Goal: Task Accomplishment & Management: Use online tool/utility

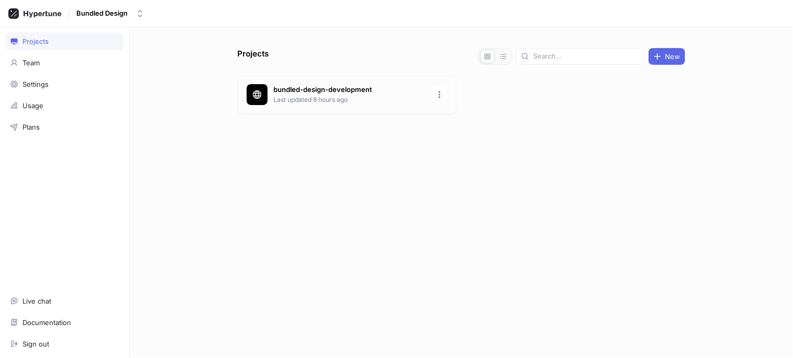
click at [305, 110] on div "bundled-design-development Last updated 8 hours ago" at bounding box center [347, 94] width 218 height 39
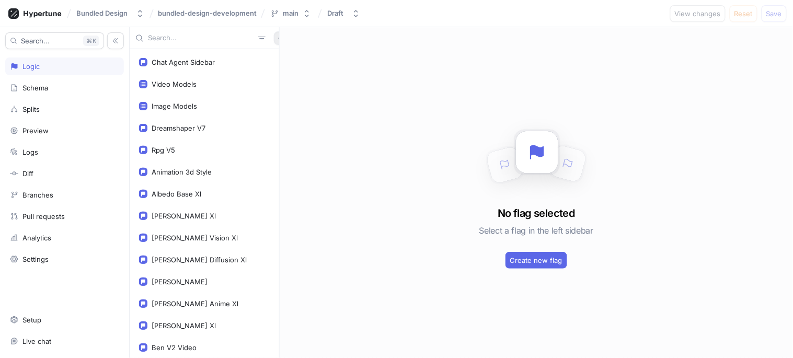
click at [278, 37] on icon "button" at bounding box center [281, 38] width 6 height 6
click at [298, 55] on div "Flag" at bounding box center [293, 59] width 62 height 18
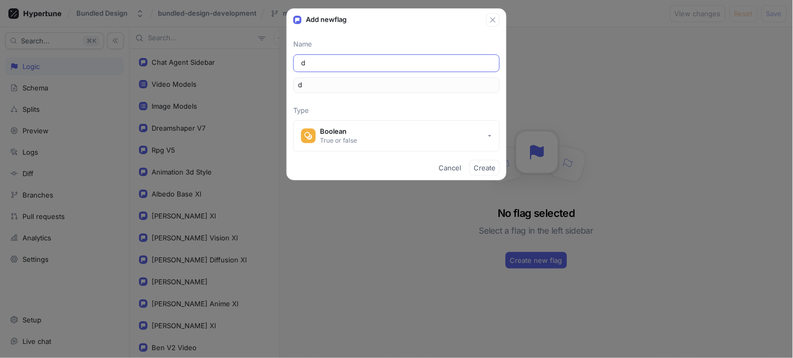
type input "de"
type input "def"
type input "defa"
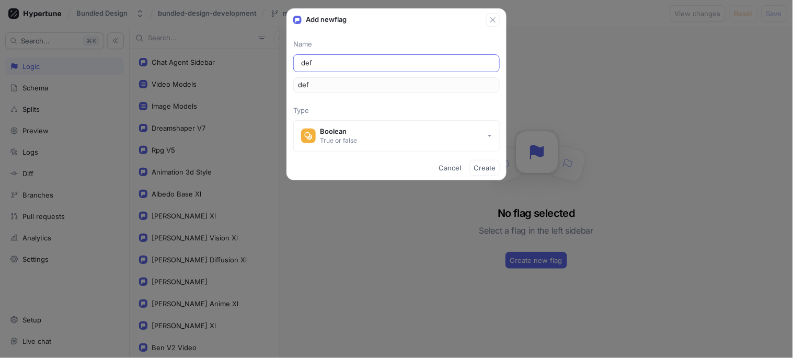
type input "defa"
type input "defau"
type input "defauk"
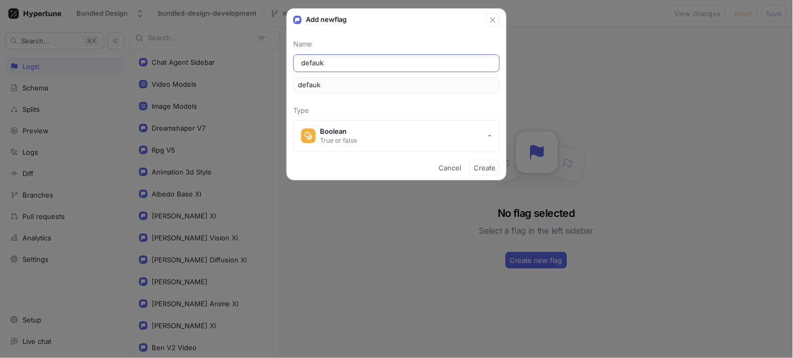
type input "defaukt"
type input "defauk"
type input "defau"
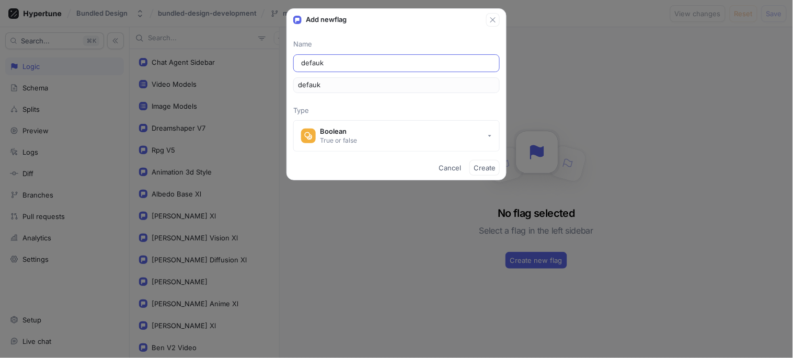
type input "defau"
type input "defaul"
type input "default"
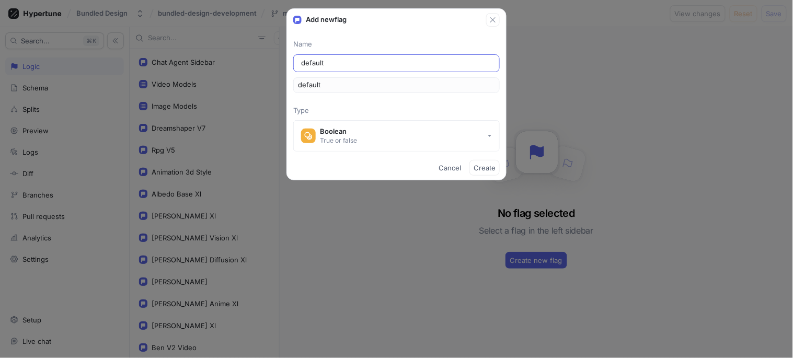
type input "defaultI"
type input "defaultIm"
type input "defaultIma"
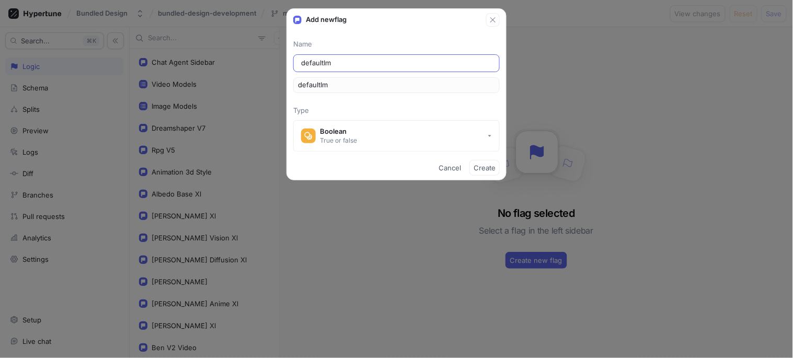
type input "defaultIma"
type input "defaultImag"
type input "defaultImage"
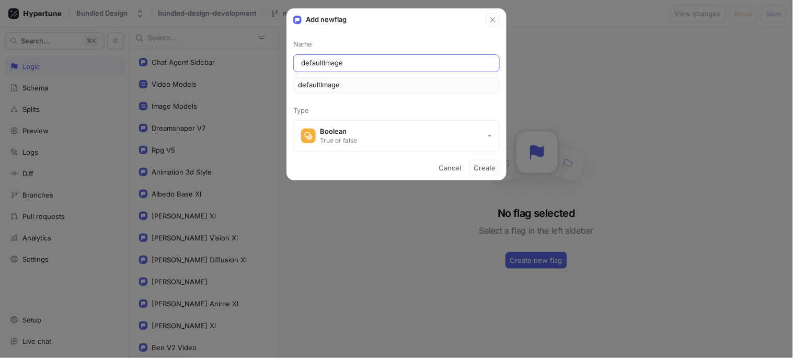
type input "defaultImageM"
type input "defaultImageMo"
type input "defaultImageMod"
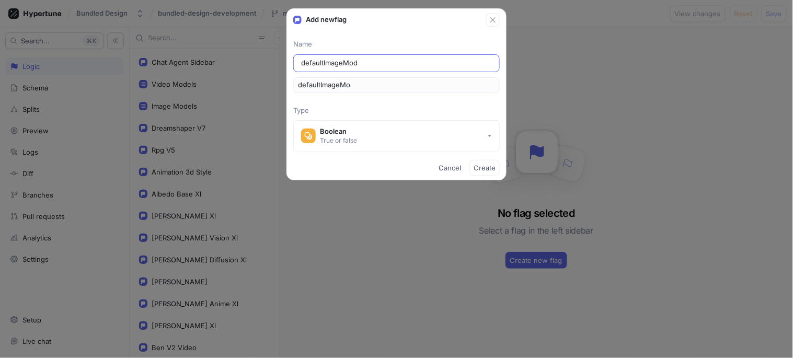
type input "defaultImageMod"
type input "defaultImageMode"
type input "defaultImageModel"
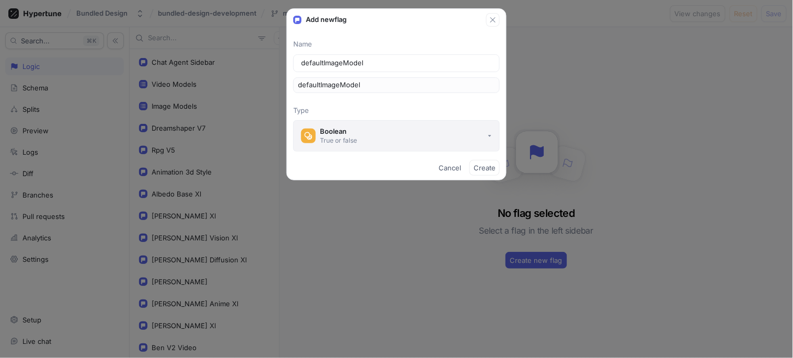
click at [344, 132] on div "Boolean" at bounding box center [338, 131] width 37 height 9
type input "defaultImageModel"
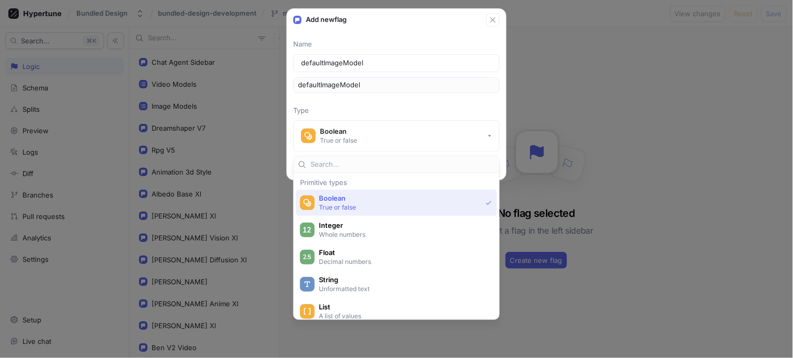
click at [333, 285] on p "Unformatted text" at bounding box center [402, 288] width 167 height 9
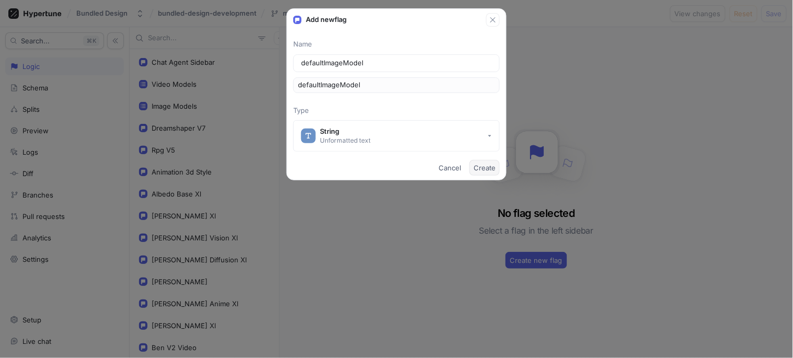
click at [482, 169] on span "Create" at bounding box center [485, 168] width 22 height 6
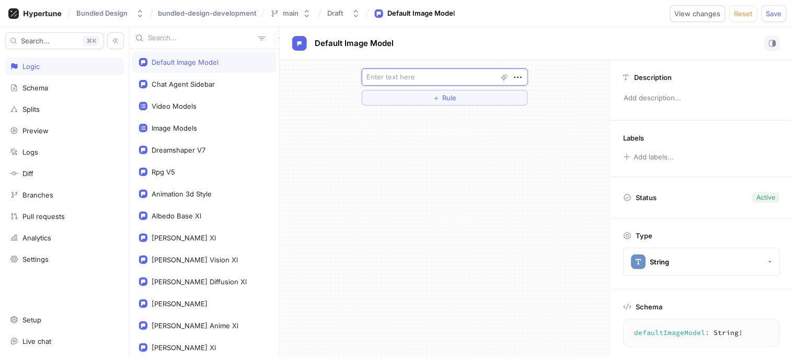
click at [428, 75] on textarea at bounding box center [445, 76] width 166 height 17
paste textarea "imagen-4"
type textarea "x"
type textarea "imagen-4"
click at [428, 75] on textarea "imagen-4" at bounding box center [445, 76] width 166 height 17
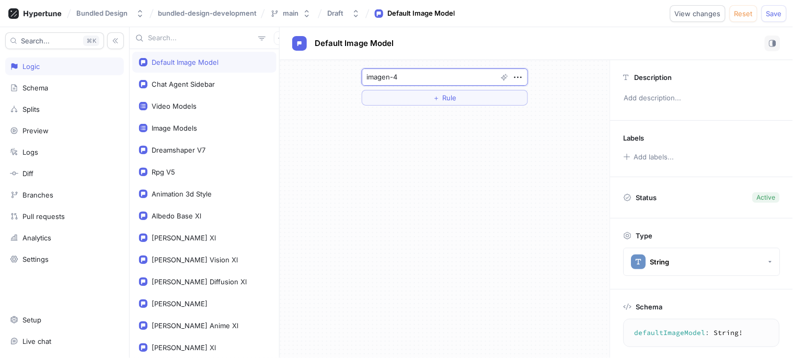
type textarea "x"
type textarea "imagen-4"
click at [767, 11] on span "Save" at bounding box center [774, 13] width 16 height 6
click at [653, 327] on textarea "defaultImageModel: String!" at bounding box center [701, 333] width 147 height 19
click at [654, 328] on textarea "defaultImageModel: String!" at bounding box center [701, 333] width 147 height 19
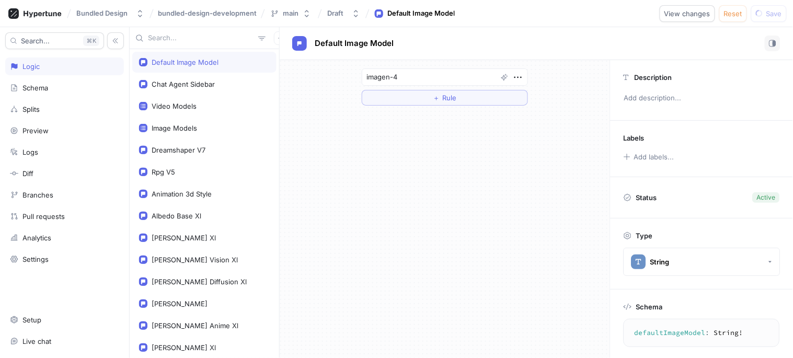
click at [657, 328] on textarea "defaultImageModel: String!" at bounding box center [701, 333] width 147 height 19
type textarea "x"
click at [204, 358] on div "[PERSON_NAME] Xl" at bounding box center [204, 347] width 144 height 21
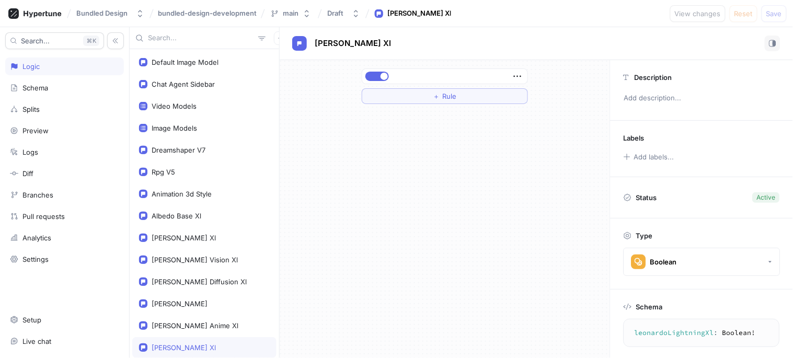
scroll to position [1, 0]
click at [228, 83] on div "Chat Agent Sidebar" at bounding box center [204, 83] width 131 height 8
type textarea "chatAgentSidebar: Boolean!"
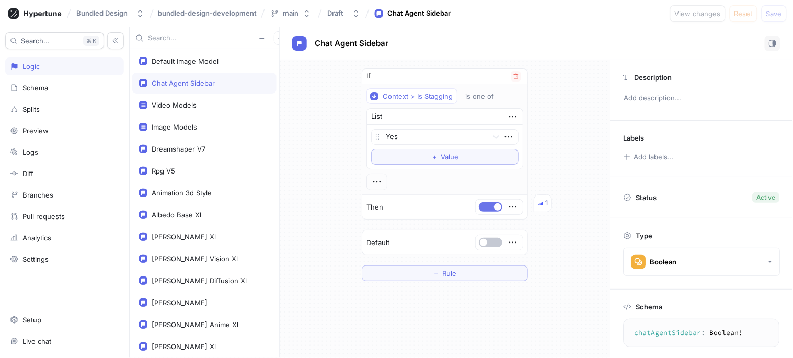
click at [488, 208] on button "button" at bounding box center [491, 206] width 24 height 9
click at [479, 254] on div "Default" at bounding box center [444, 243] width 165 height 24
click at [482, 243] on span "button" at bounding box center [483, 242] width 7 height 7
click at [768, 15] on span "Save" at bounding box center [774, 13] width 16 height 6
click at [492, 209] on button "button" at bounding box center [491, 206] width 24 height 9
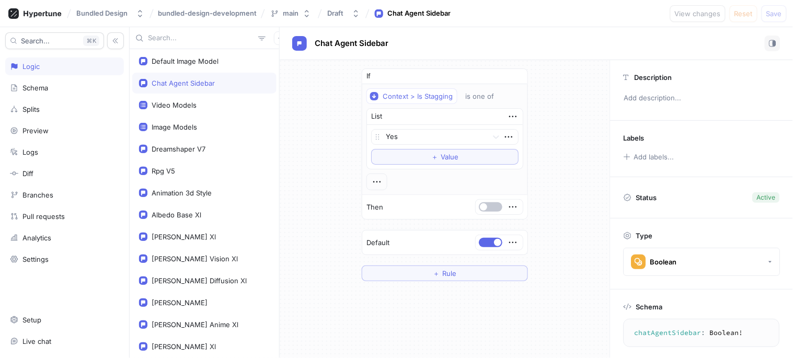
click at [481, 244] on button "button" at bounding box center [491, 242] width 24 height 9
click at [769, 13] on span "Save" at bounding box center [774, 13] width 16 height 6
